Goal: Transaction & Acquisition: Subscribe to service/newsletter

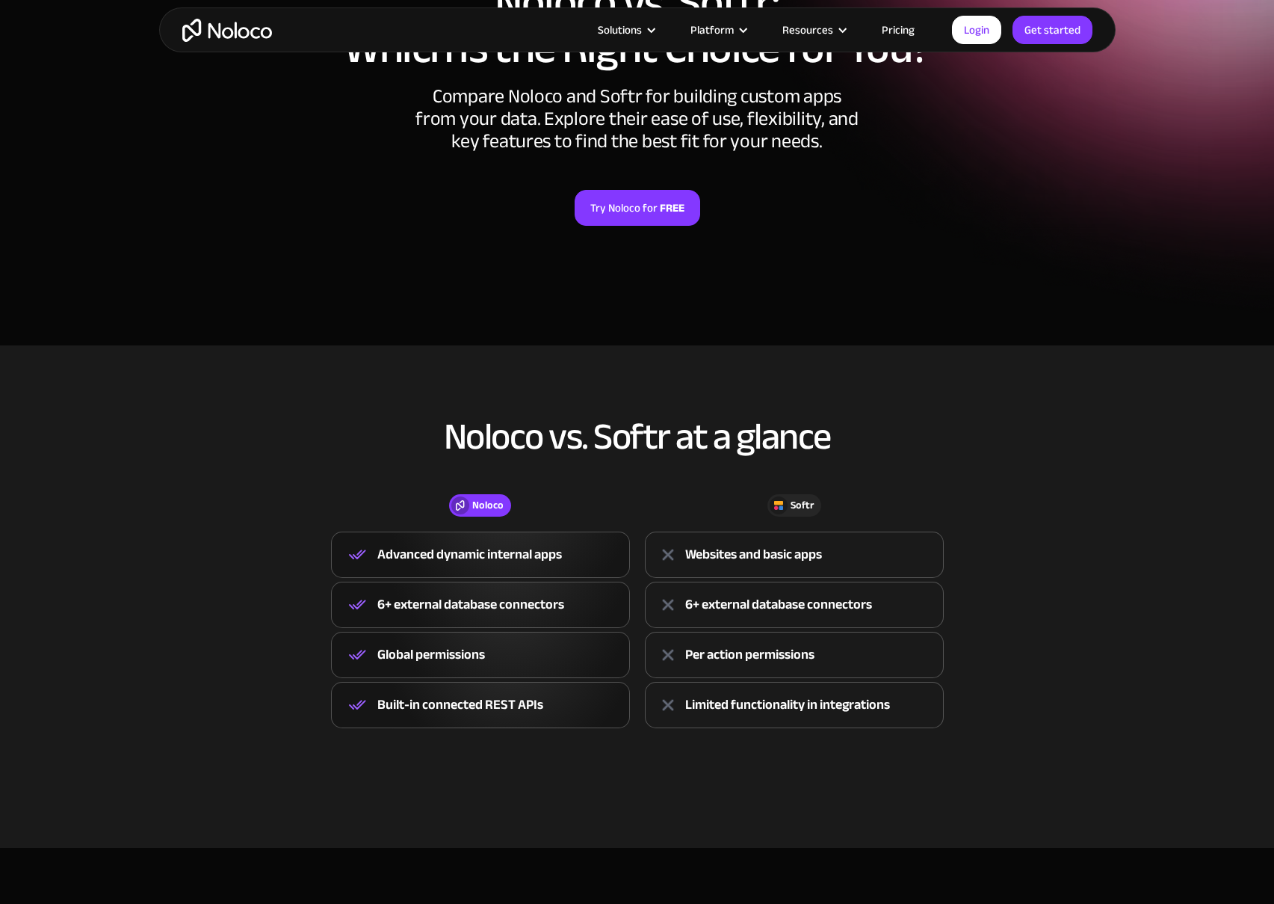
scroll to position [177, 0]
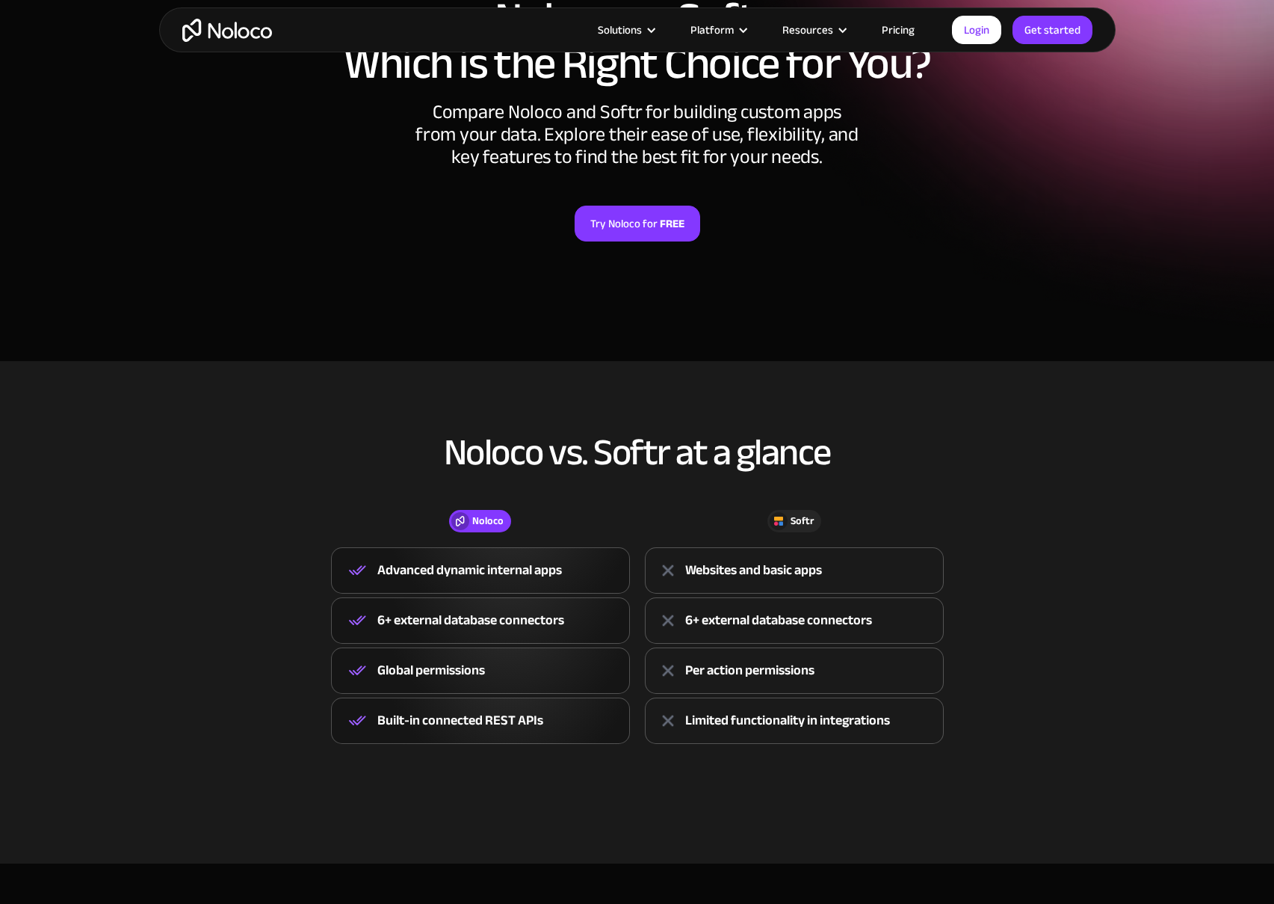
click at [911, 35] on link "Pricing" at bounding box center [898, 29] width 70 height 19
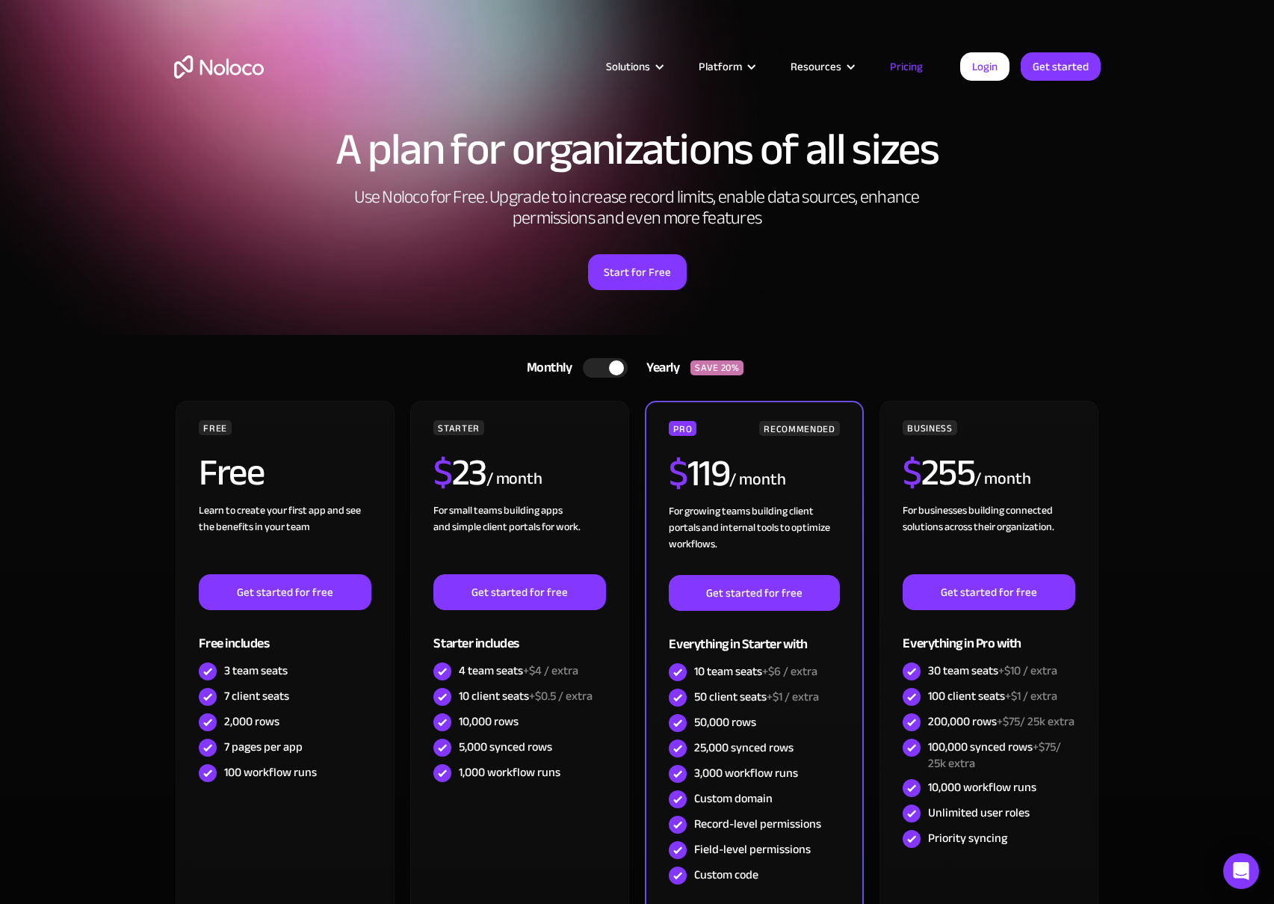
click at [596, 366] on div at bounding box center [605, 367] width 45 height 19
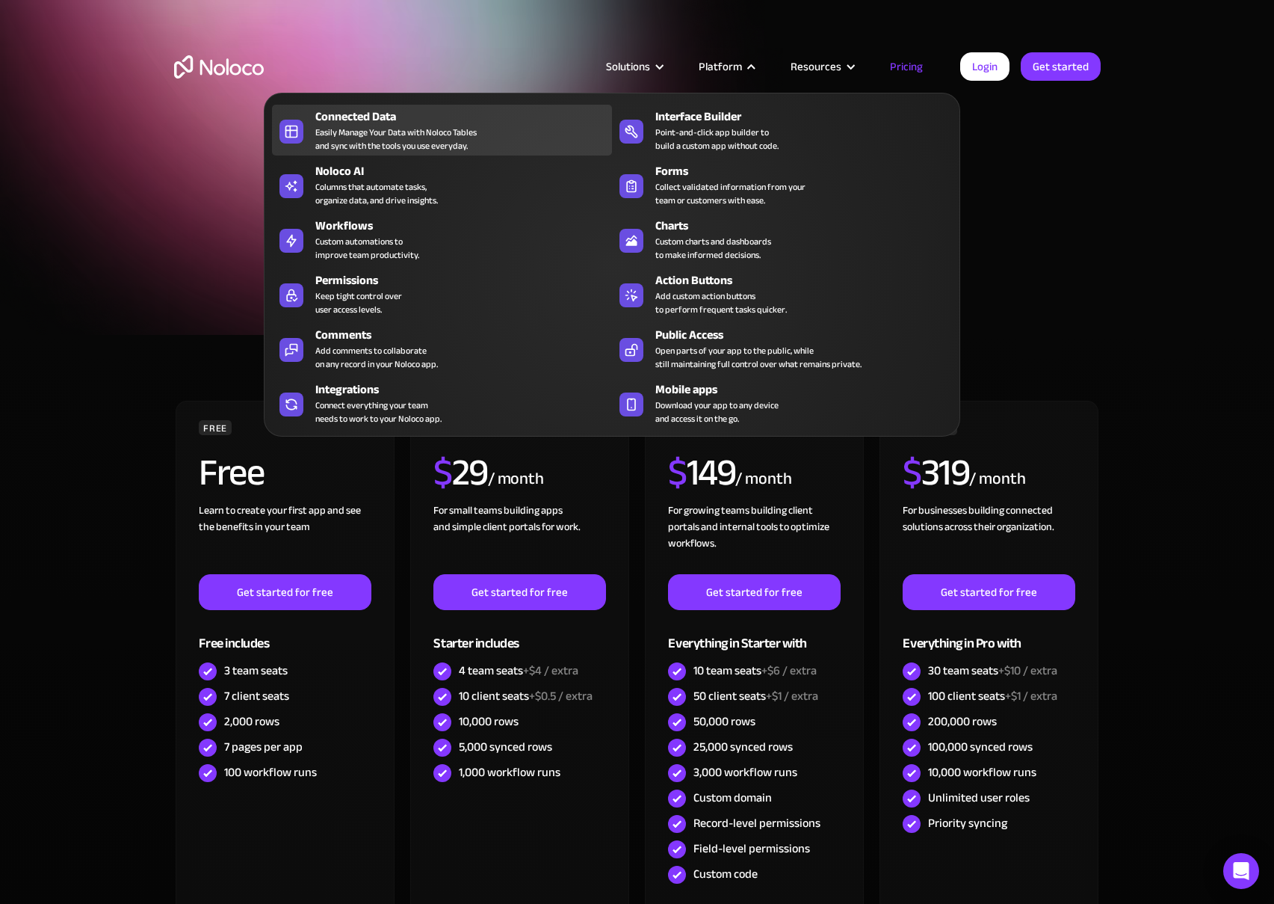
click at [342, 135] on div "Easily Manage Your Data with Noloco Tables and sync with the tools you use ever…" at bounding box center [395, 139] width 161 height 27
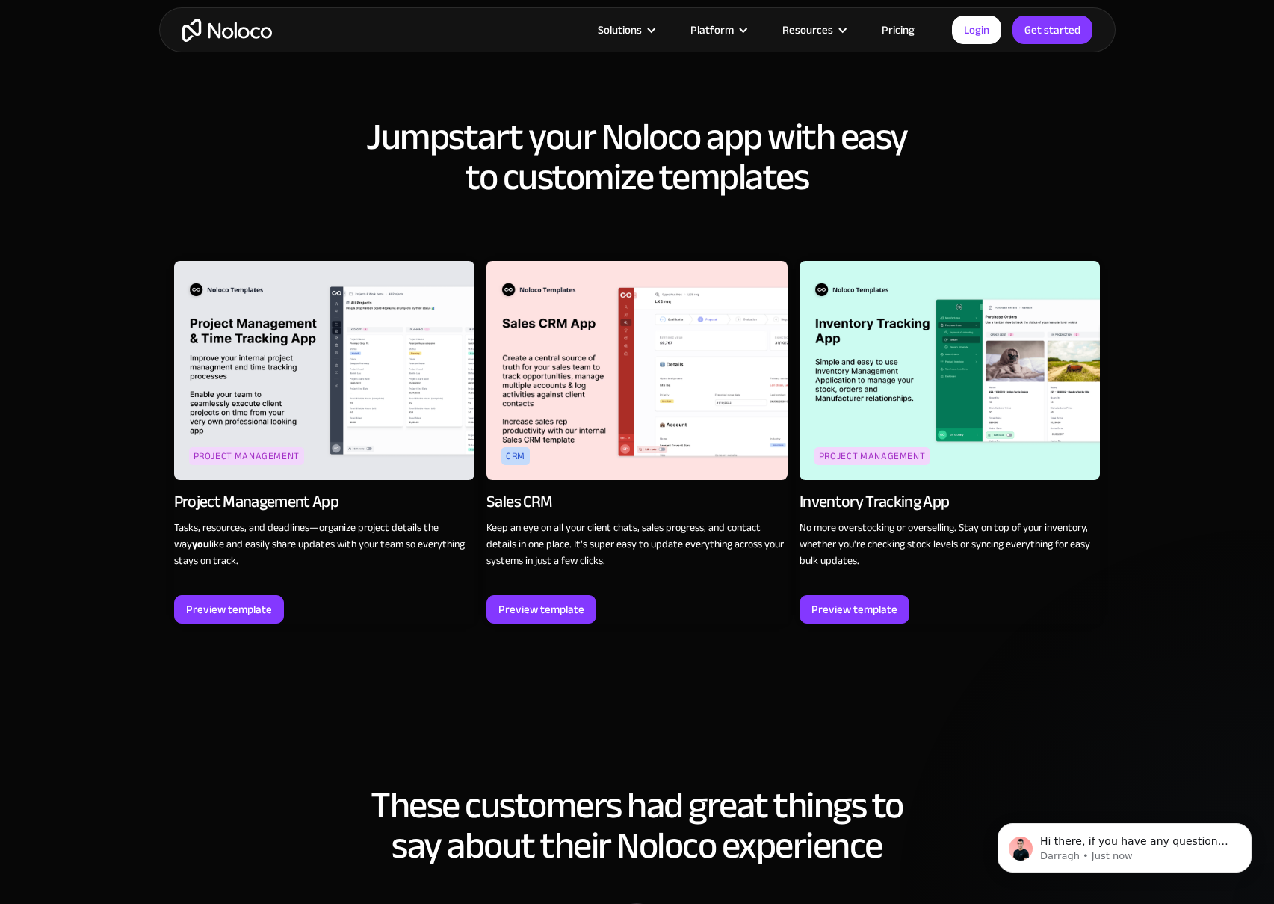
scroll to position [1736, 0]
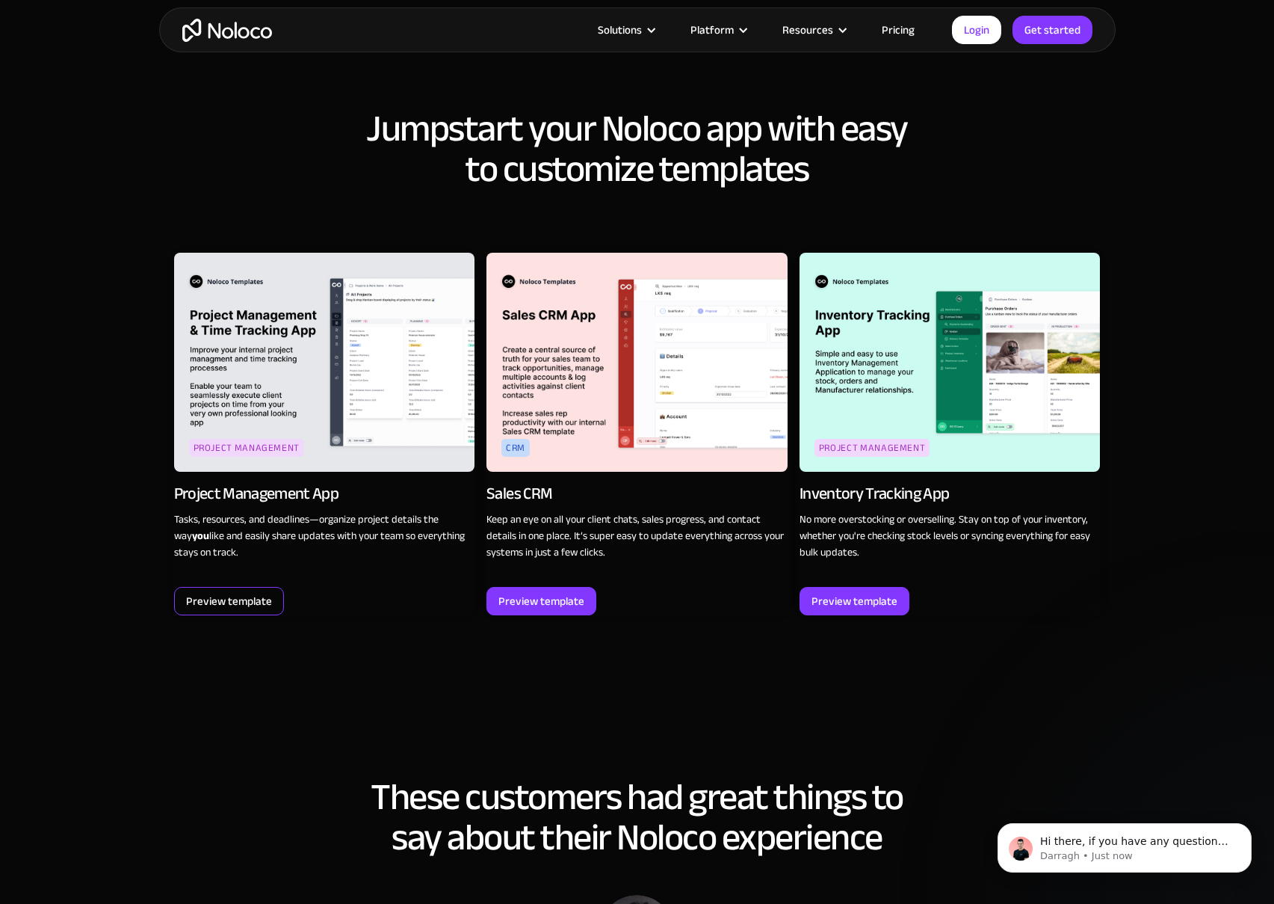
click at [228, 591] on div "Preview template" at bounding box center [229, 600] width 86 height 19
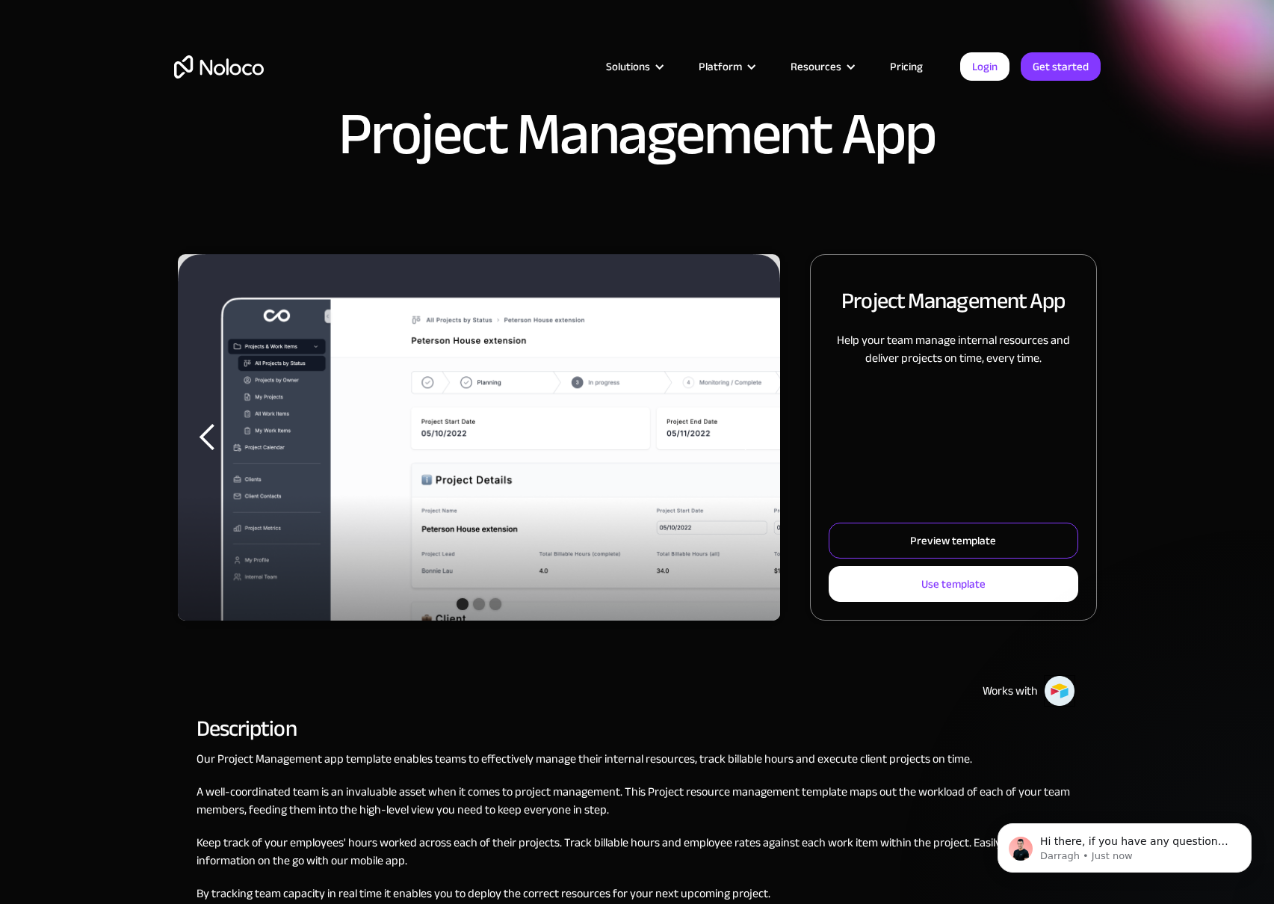
click at [953, 545] on div "Preview template" at bounding box center [953, 540] width 86 height 19
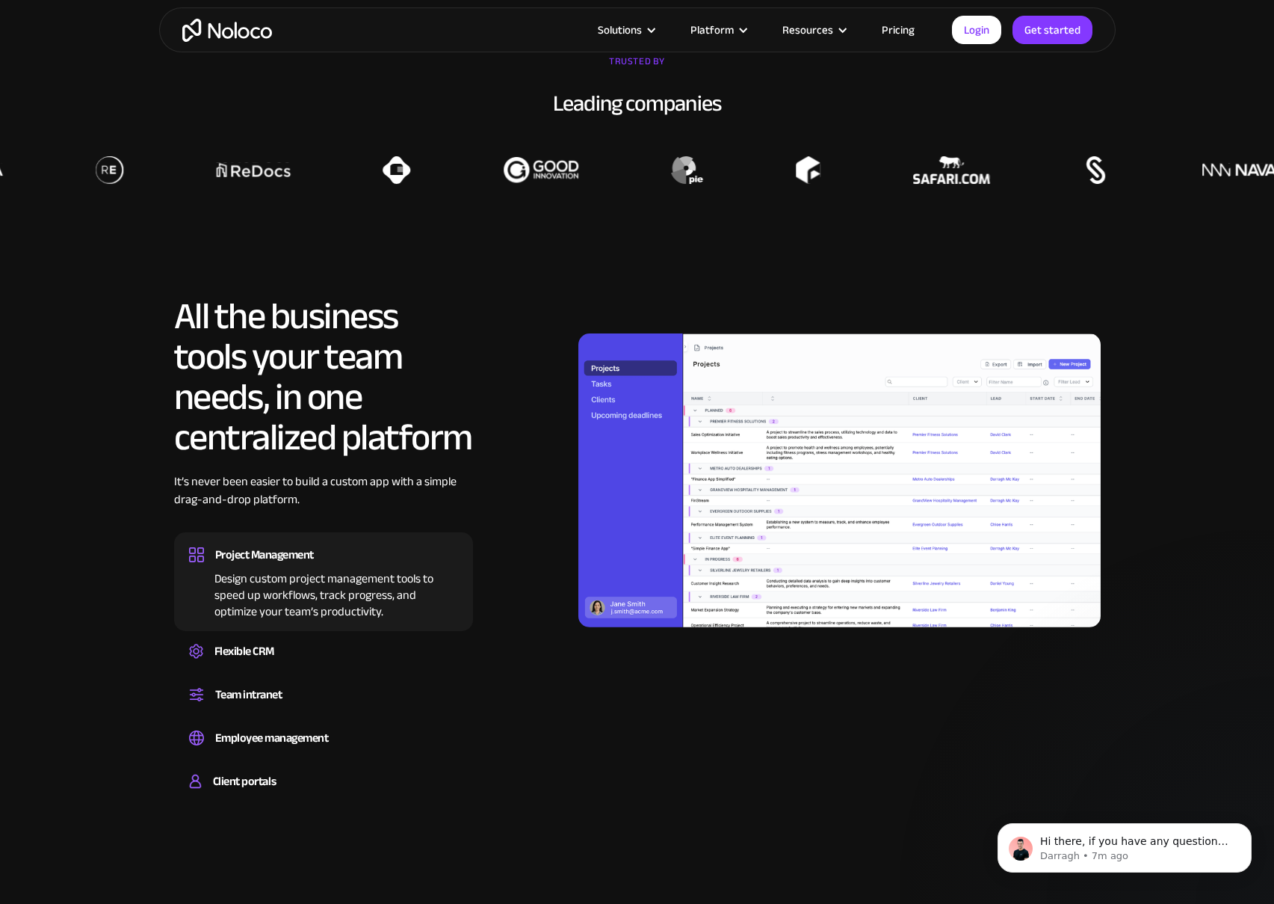
scroll to position [1253, 0]
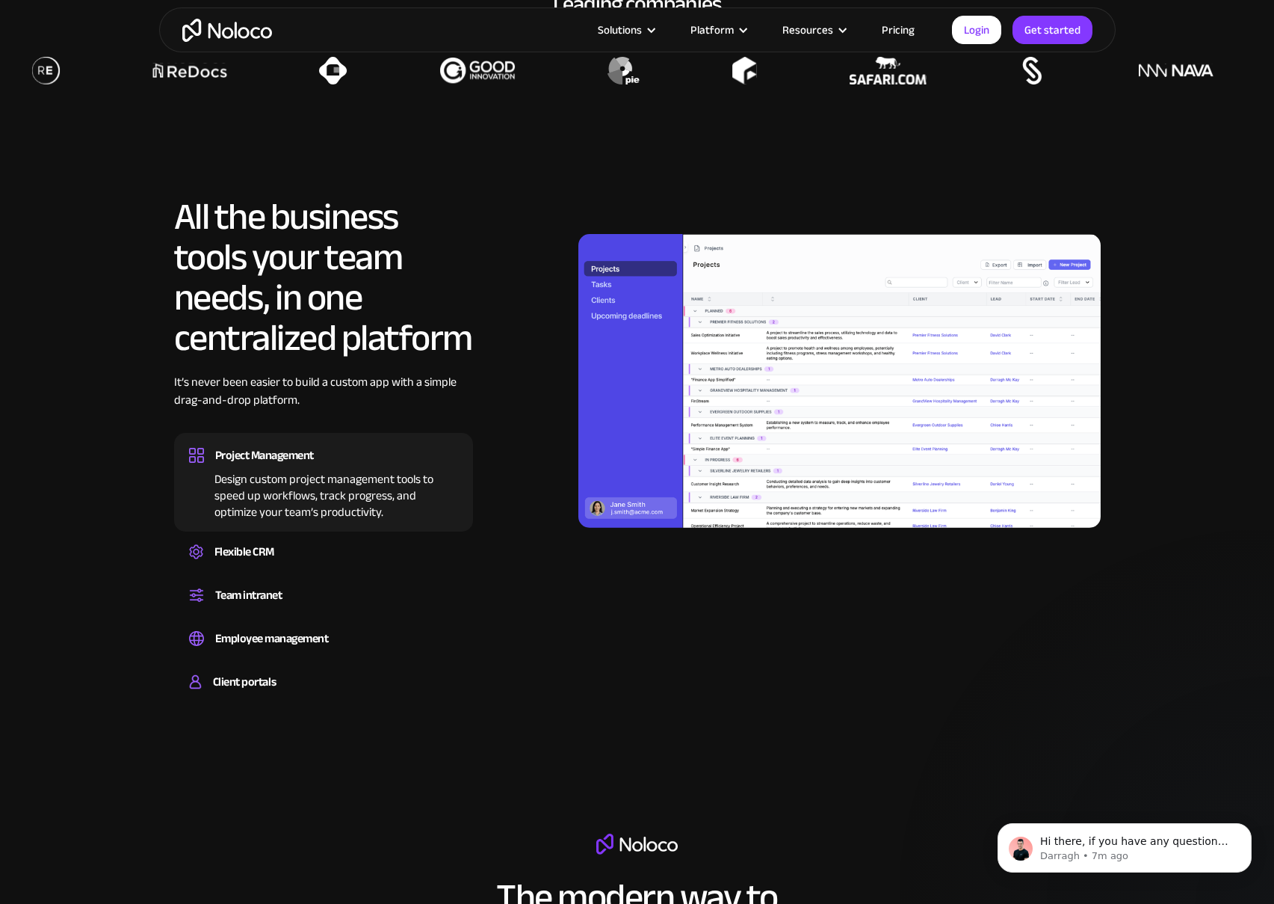
click at [909, 34] on link "Pricing" at bounding box center [898, 29] width 70 height 19
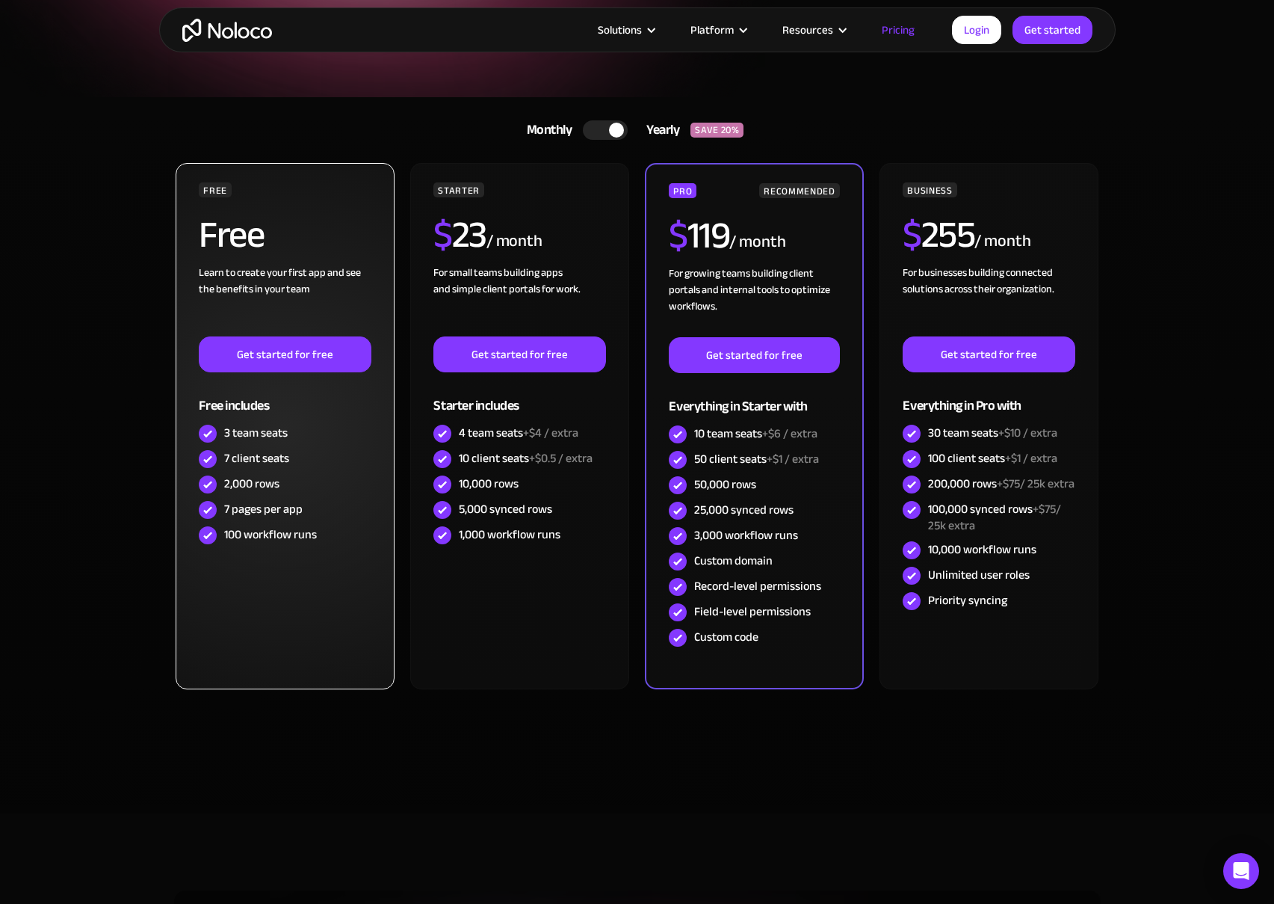
scroll to position [250, 0]
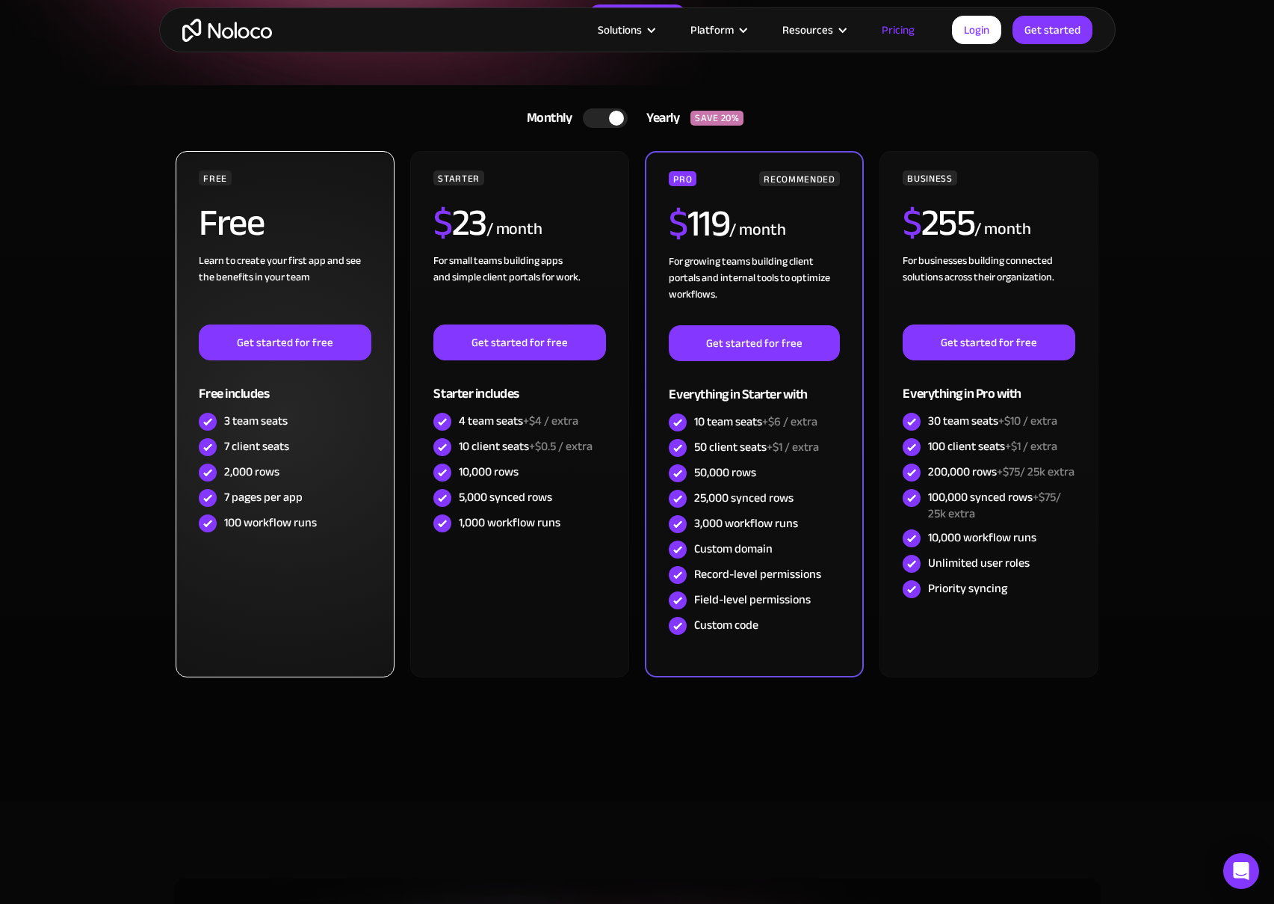
click at [324, 500] on div "7 pages per app" at bounding box center [285, 497] width 172 height 25
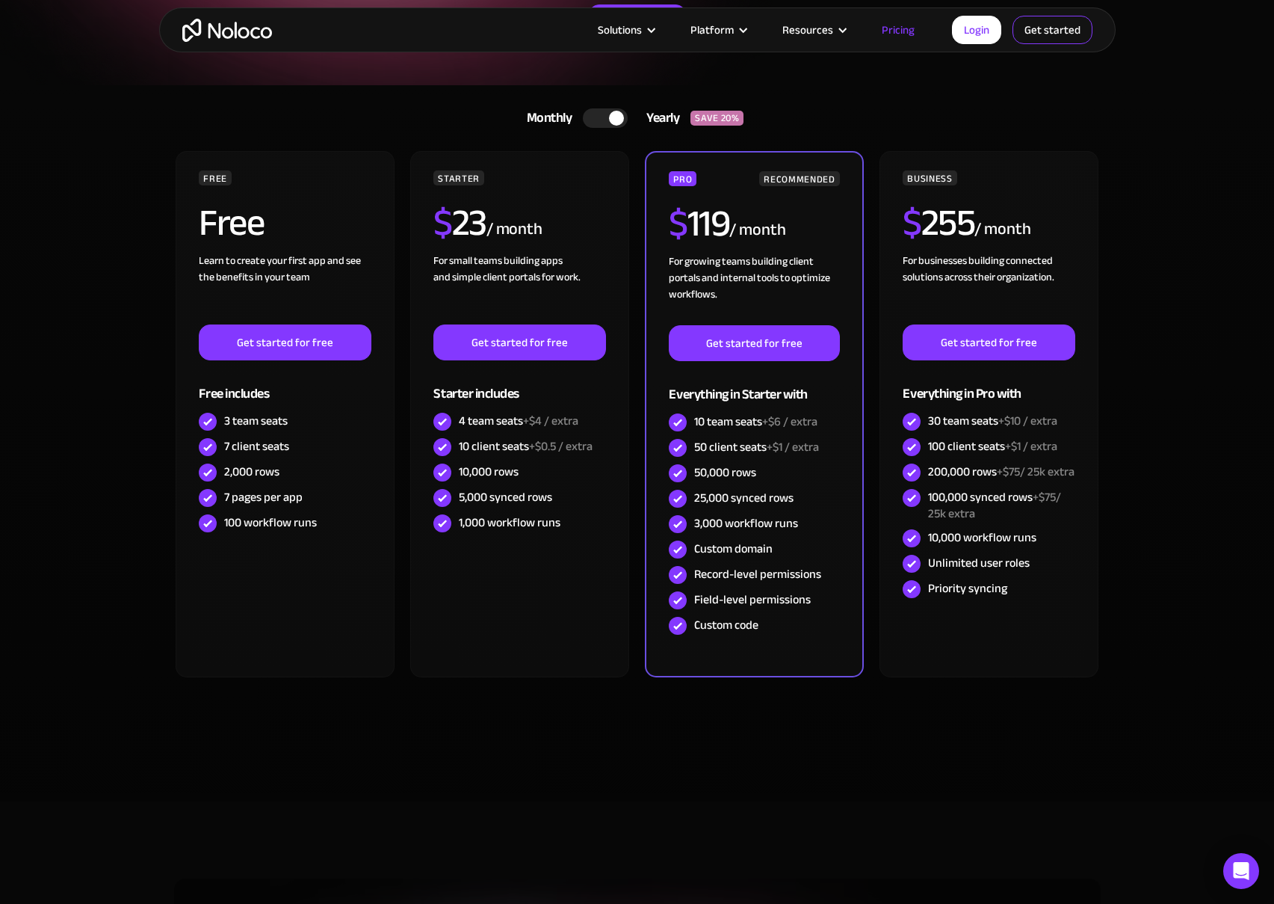
click at [1037, 31] on link "Get started" at bounding box center [1053, 30] width 80 height 28
